Goal: Use online tool/utility: Utilize a website feature to perform a specific function

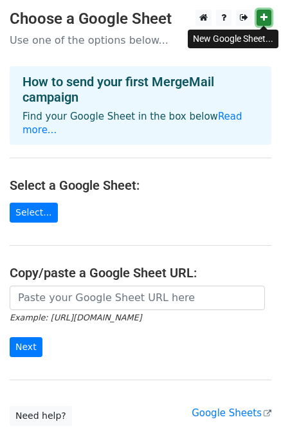
click at [264, 12] on link at bounding box center [264, 18] width 15 height 16
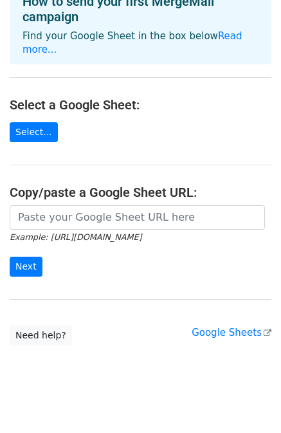
scroll to position [80, 0]
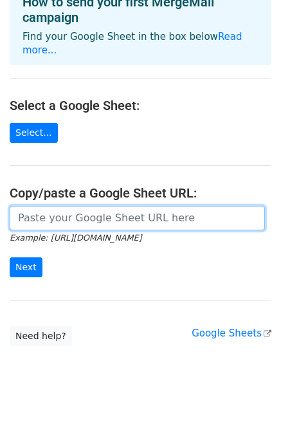
click at [70, 209] on input "url" at bounding box center [138, 218] width 256 height 24
type input "V"
paste input "[URL][DOMAIN_NAME]"
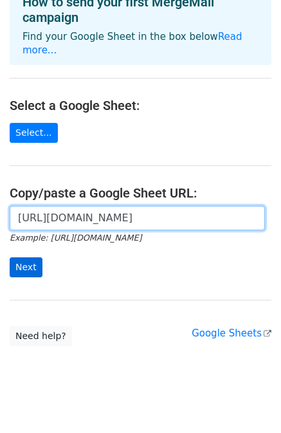
type input "[URL][DOMAIN_NAME]"
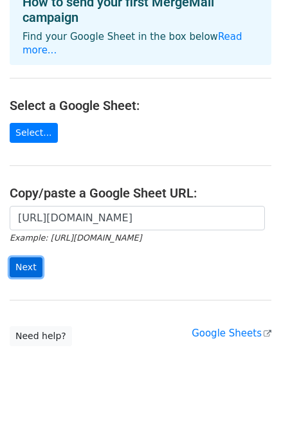
click at [33, 257] on input "Next" at bounding box center [26, 267] width 33 height 20
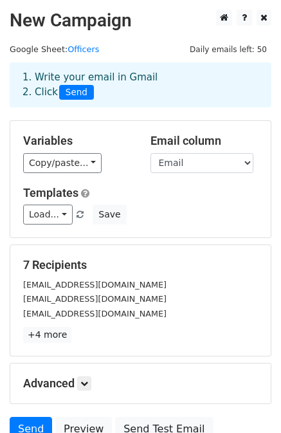
click at [173, 209] on div "Load... No templates saved Save" at bounding box center [141, 215] width 254 height 20
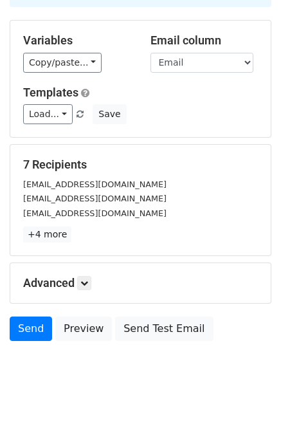
scroll to position [117, 0]
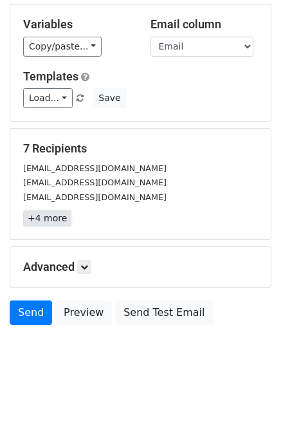
click at [41, 225] on link "+4 more" at bounding box center [47, 218] width 48 height 16
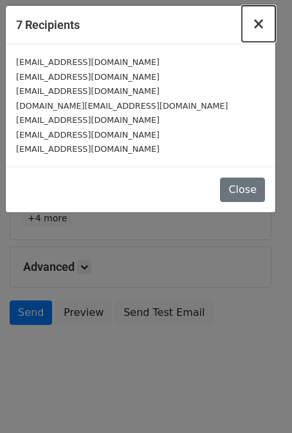
click at [259, 19] on span "×" at bounding box center [258, 24] width 13 height 18
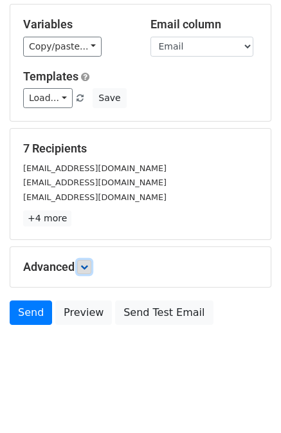
click at [88, 263] on icon at bounding box center [84, 267] width 8 height 8
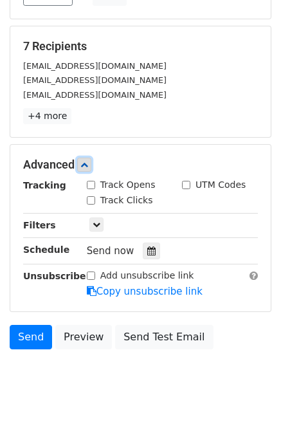
scroll to position [242, 0]
